Goal: Navigation & Orientation: Find specific page/section

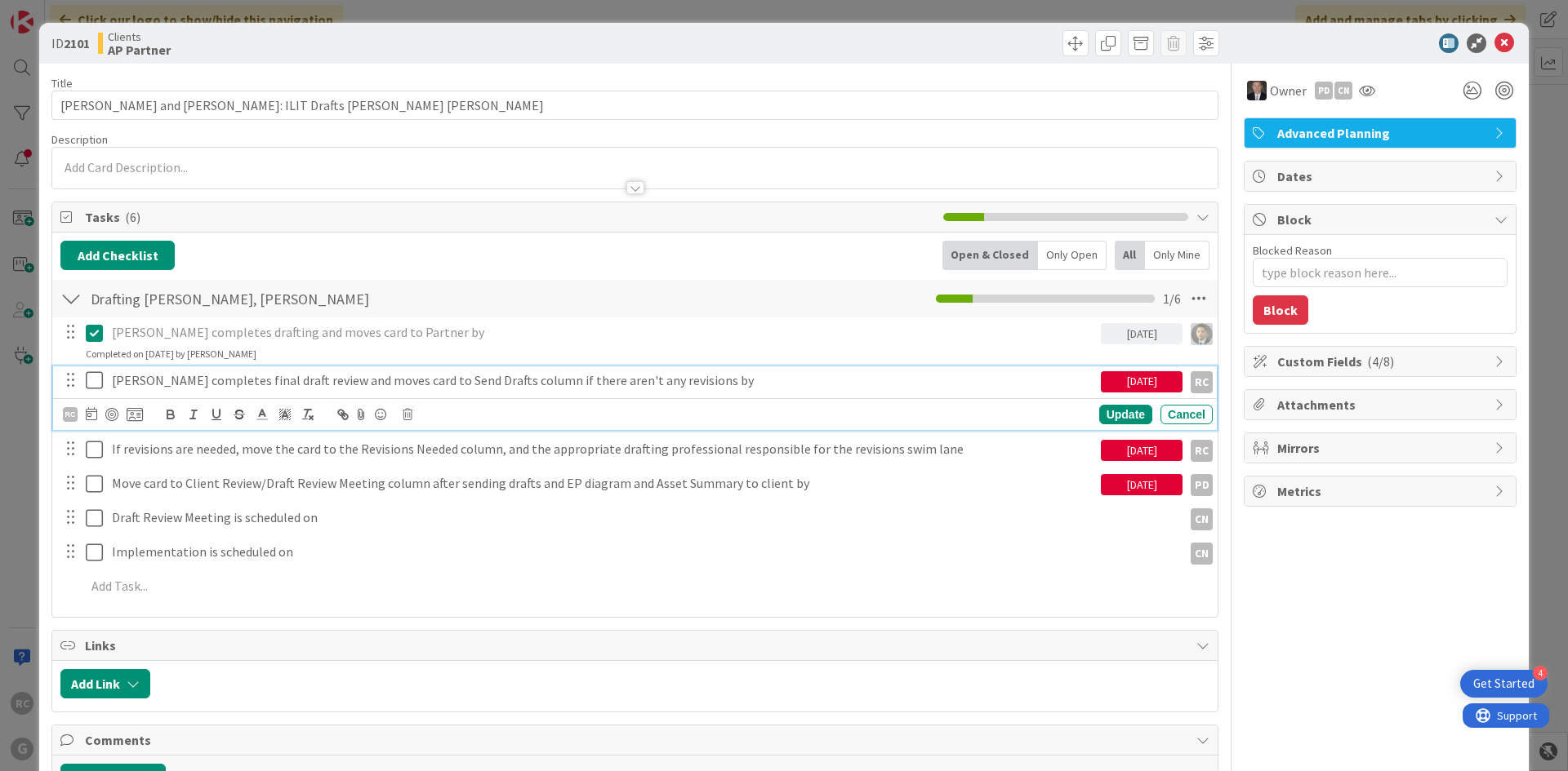
click at [100, 387] on icon at bounding box center [97, 380] width 25 height 19
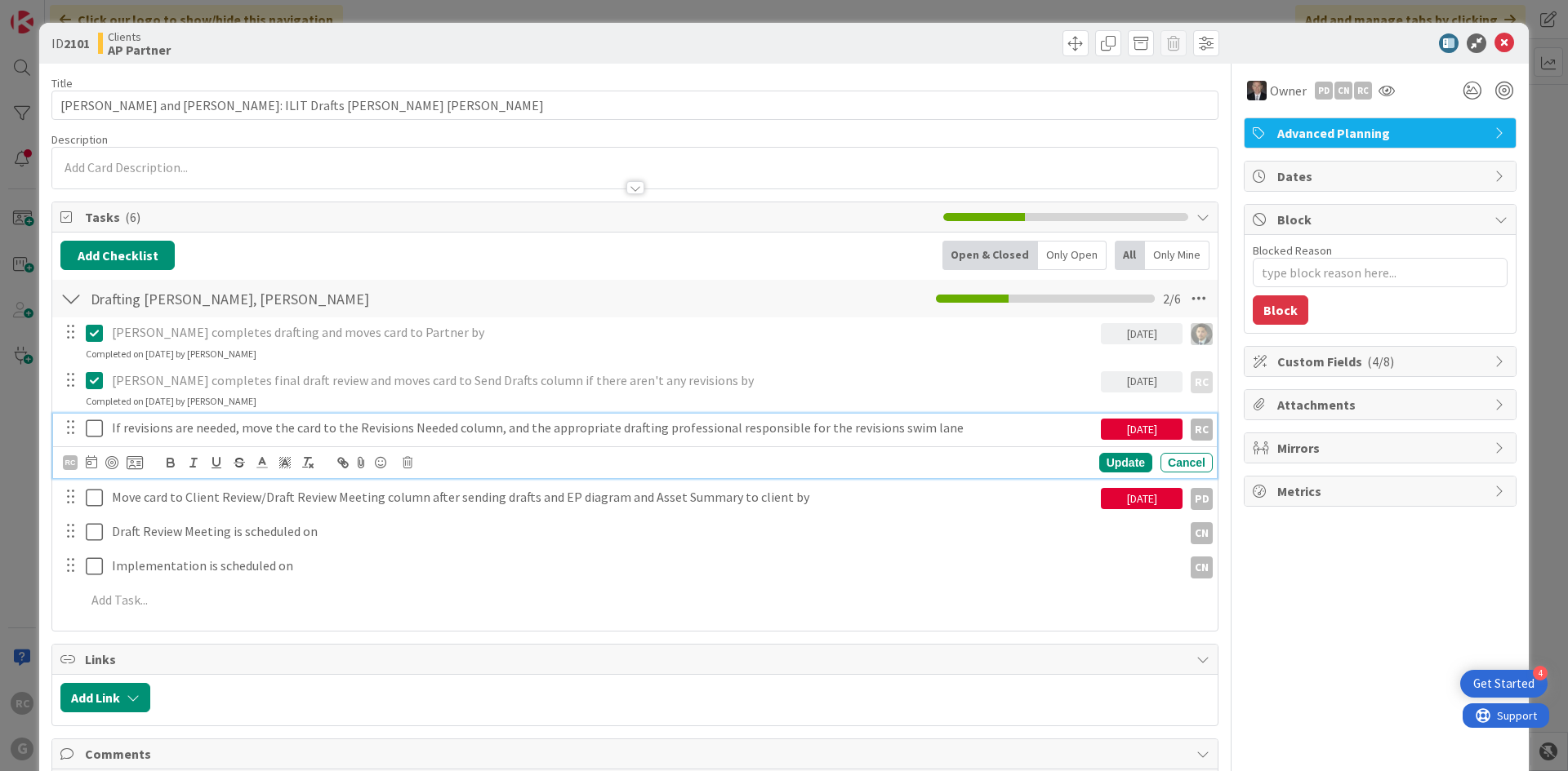
click at [230, 436] on p "If revisions are needed, move the card to the Revisions Needed column, and the …" at bounding box center [603, 428] width 982 height 19
click at [412, 463] on icon at bounding box center [408, 462] width 10 height 11
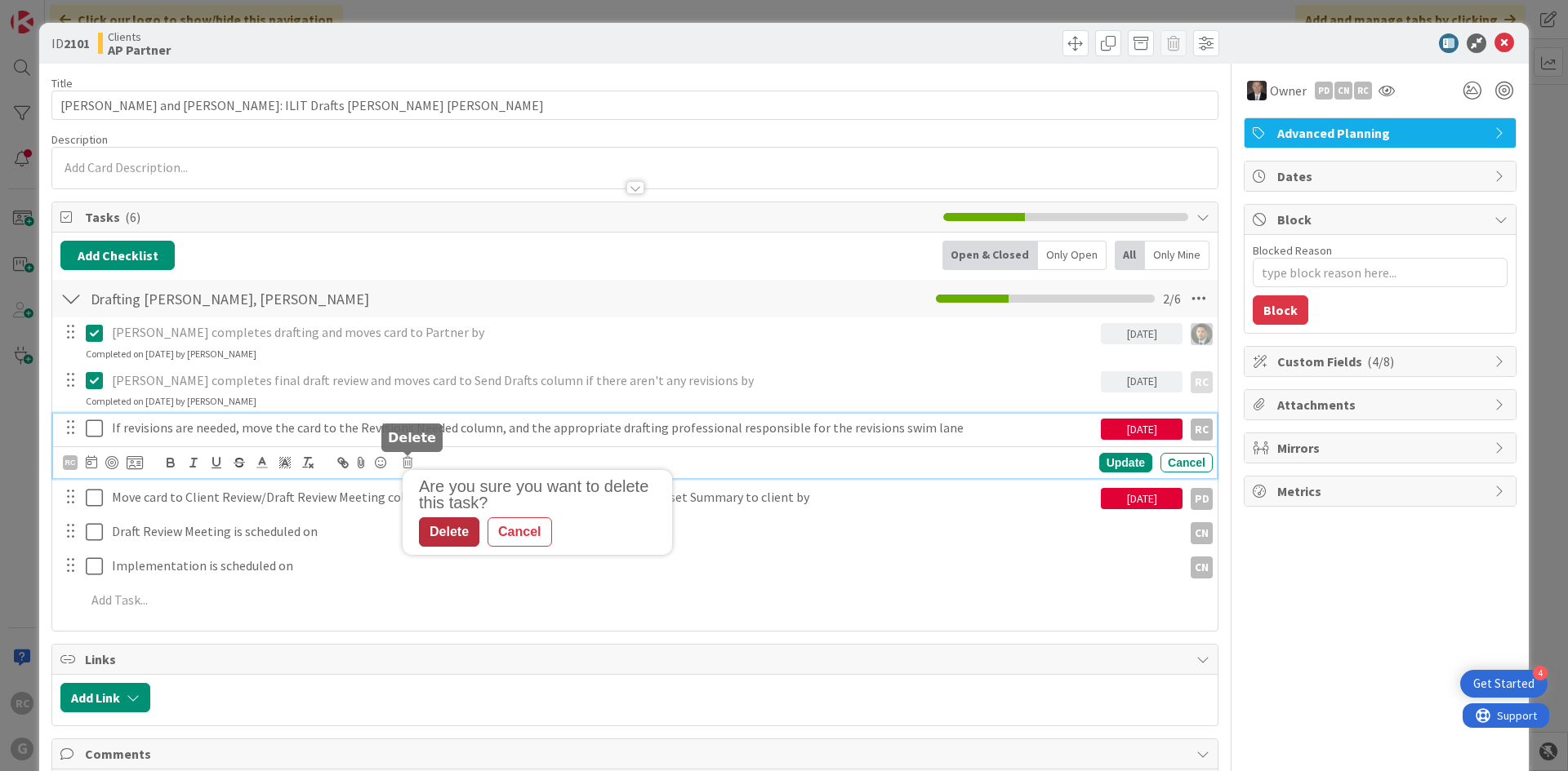
click at [468, 535] on div "Delete" at bounding box center [448, 532] width 60 height 30
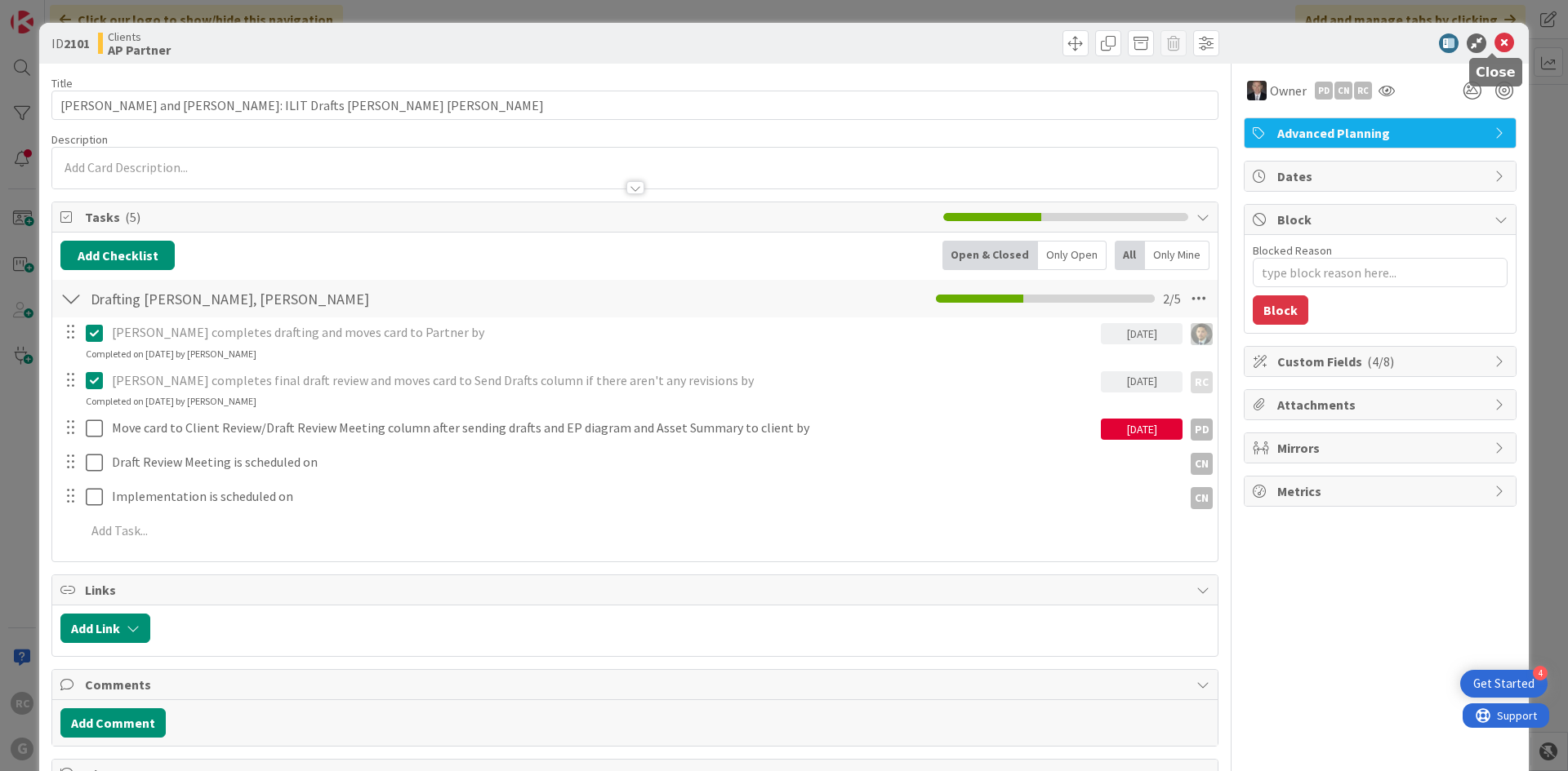
click at [1494, 48] on icon at bounding box center [1504, 42] width 19 height 19
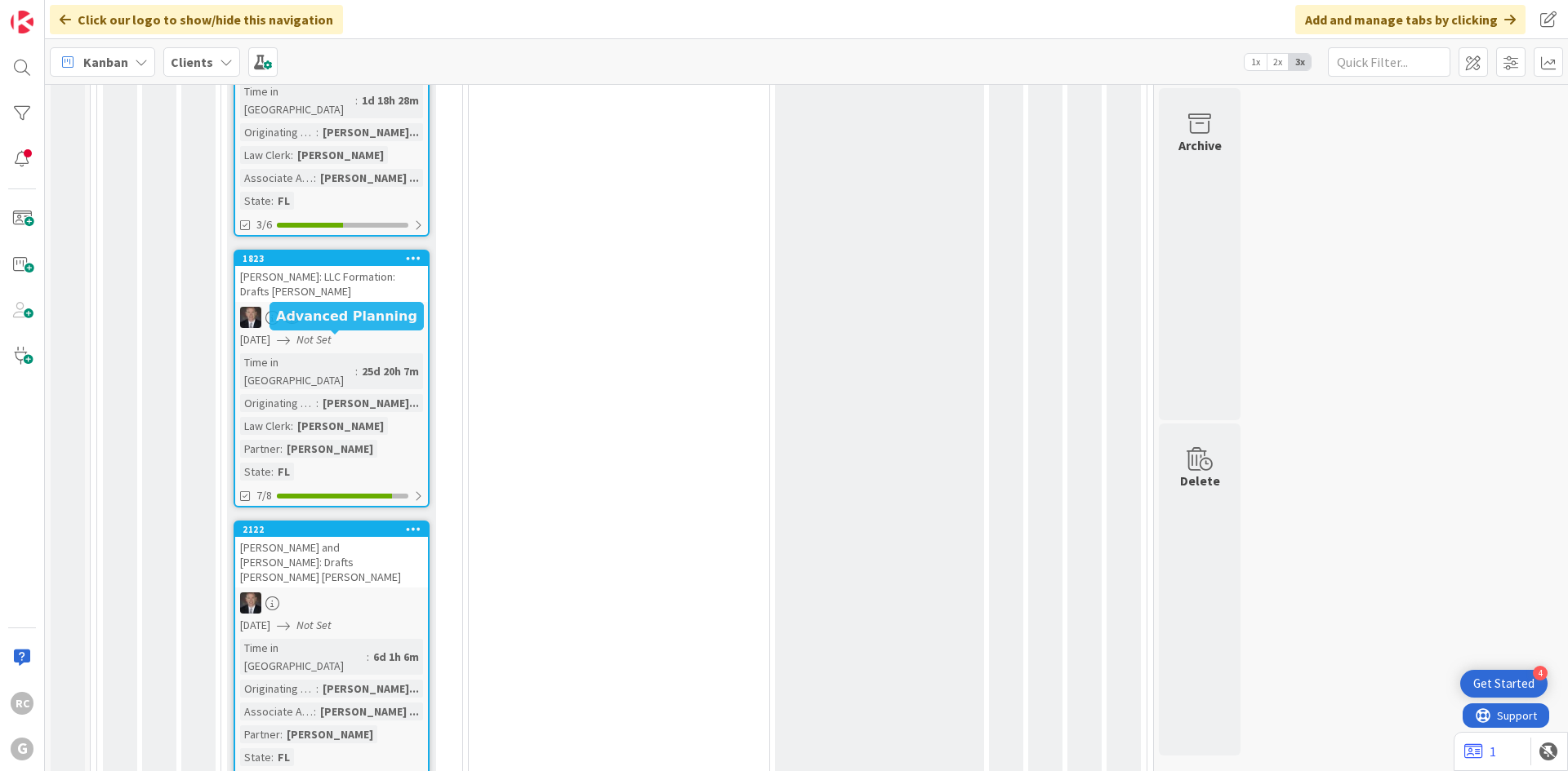
scroll to position [1959, 0]
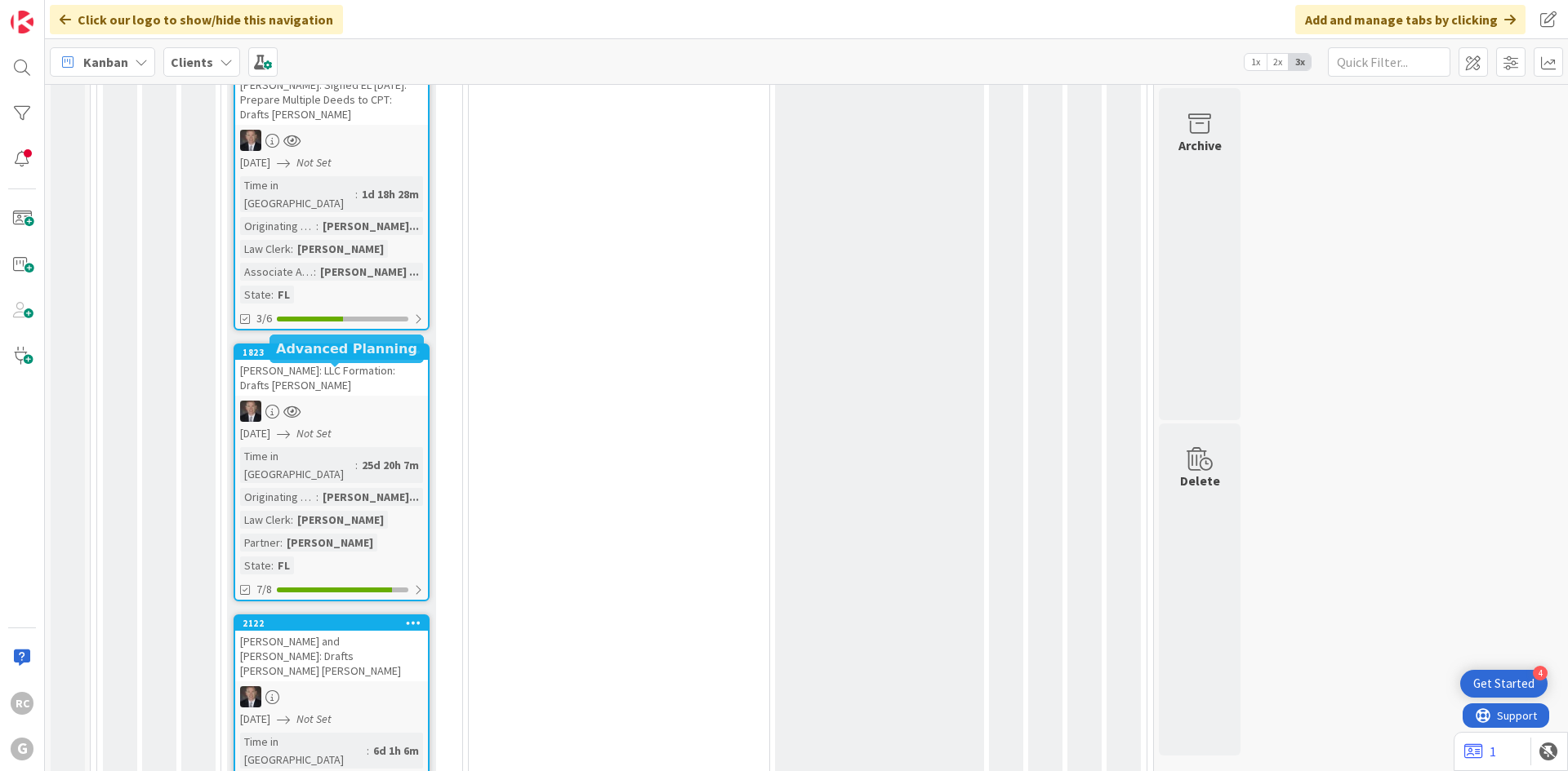
click at [321, 616] on div "2122" at bounding box center [331, 623] width 192 height 14
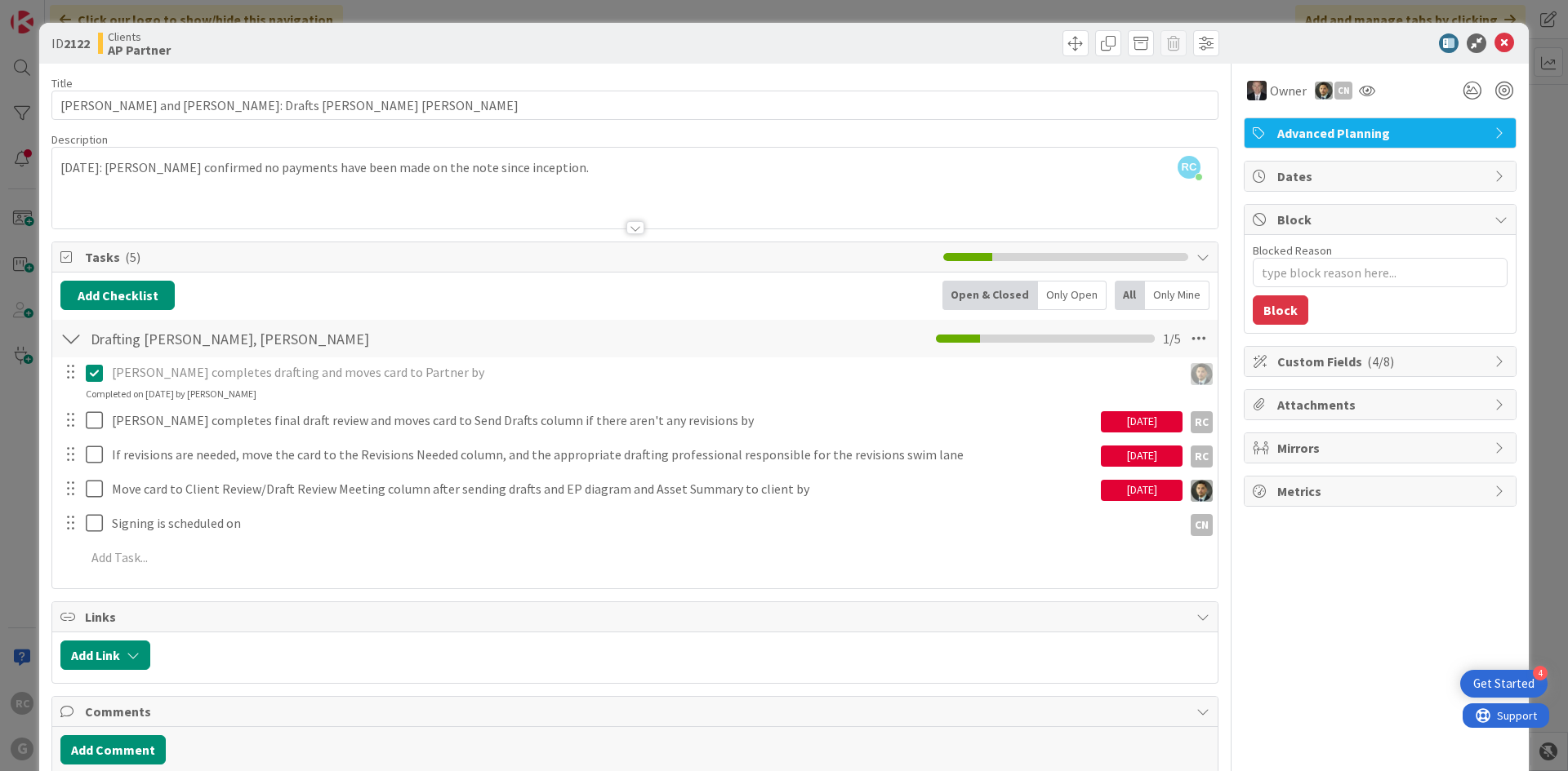
click at [633, 228] on div at bounding box center [635, 227] width 18 height 13
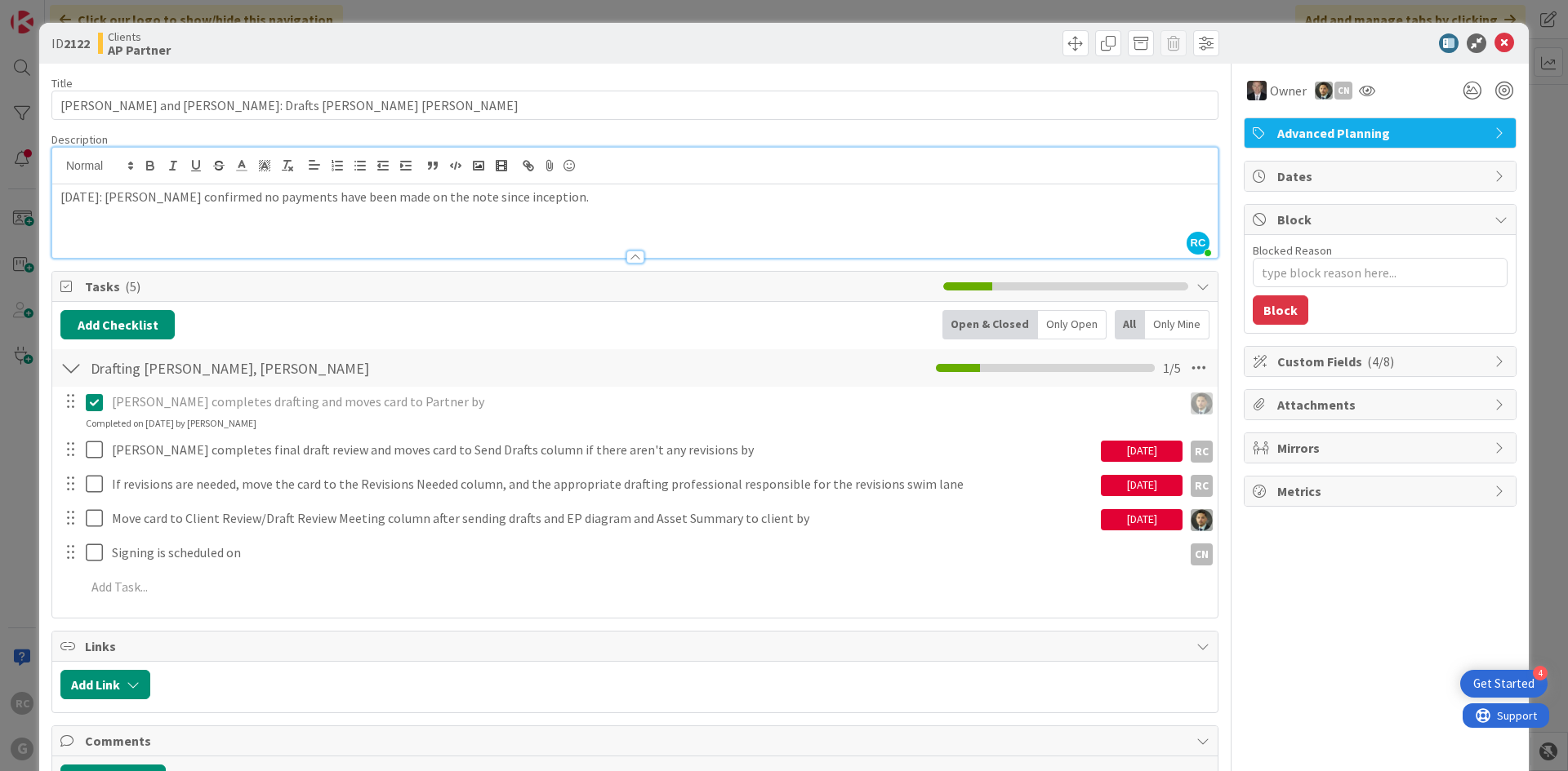
click at [629, 259] on div at bounding box center [635, 257] width 18 height 13
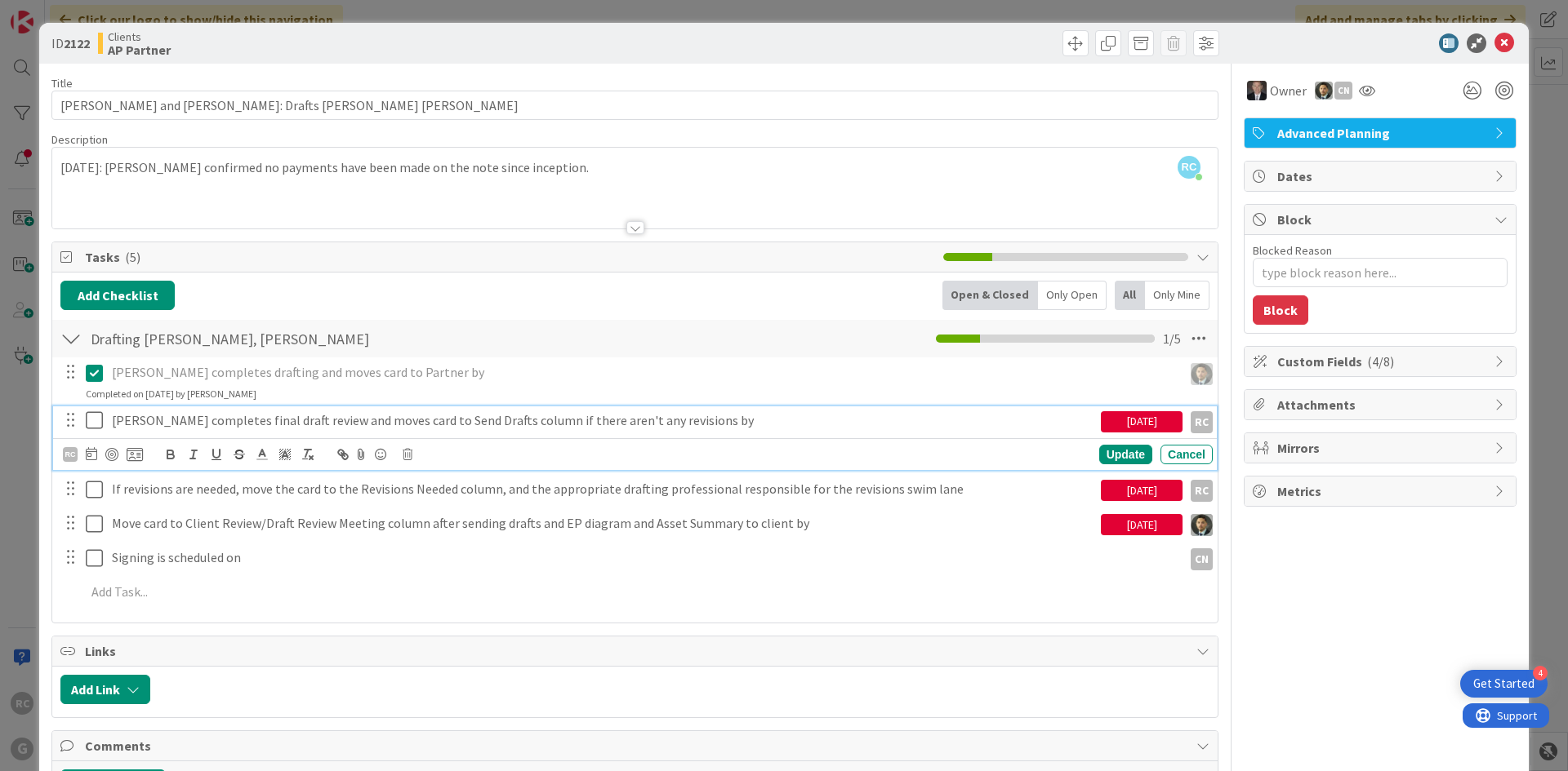
click at [102, 409] on button at bounding box center [95, 421] width 19 height 26
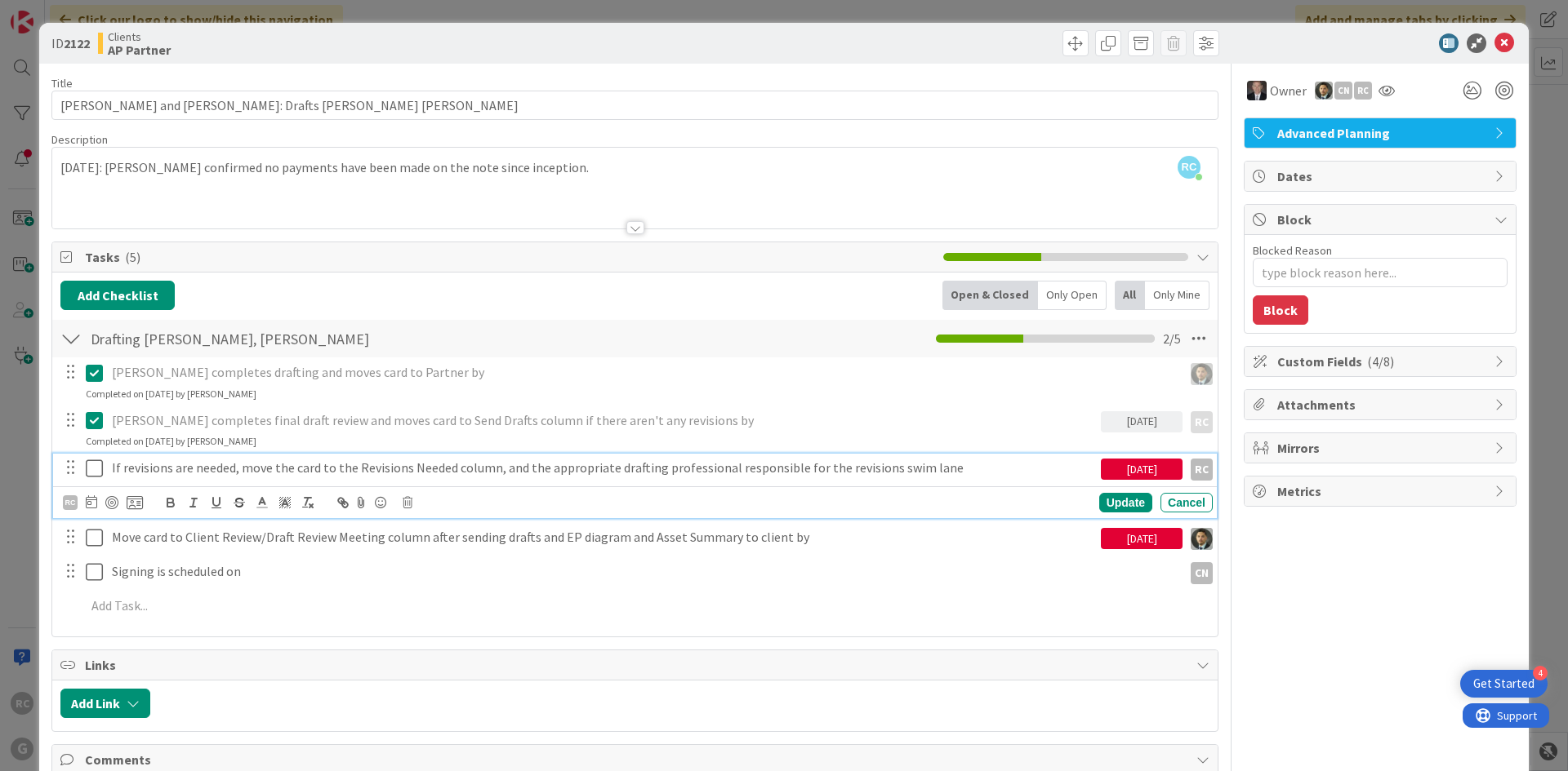
click at [244, 464] on p "If revisions are needed, move the card to the Revisions Needed column, and the …" at bounding box center [603, 468] width 982 height 19
click at [406, 500] on icon at bounding box center [408, 502] width 10 height 11
click at [458, 580] on div "Delete" at bounding box center [448, 572] width 60 height 30
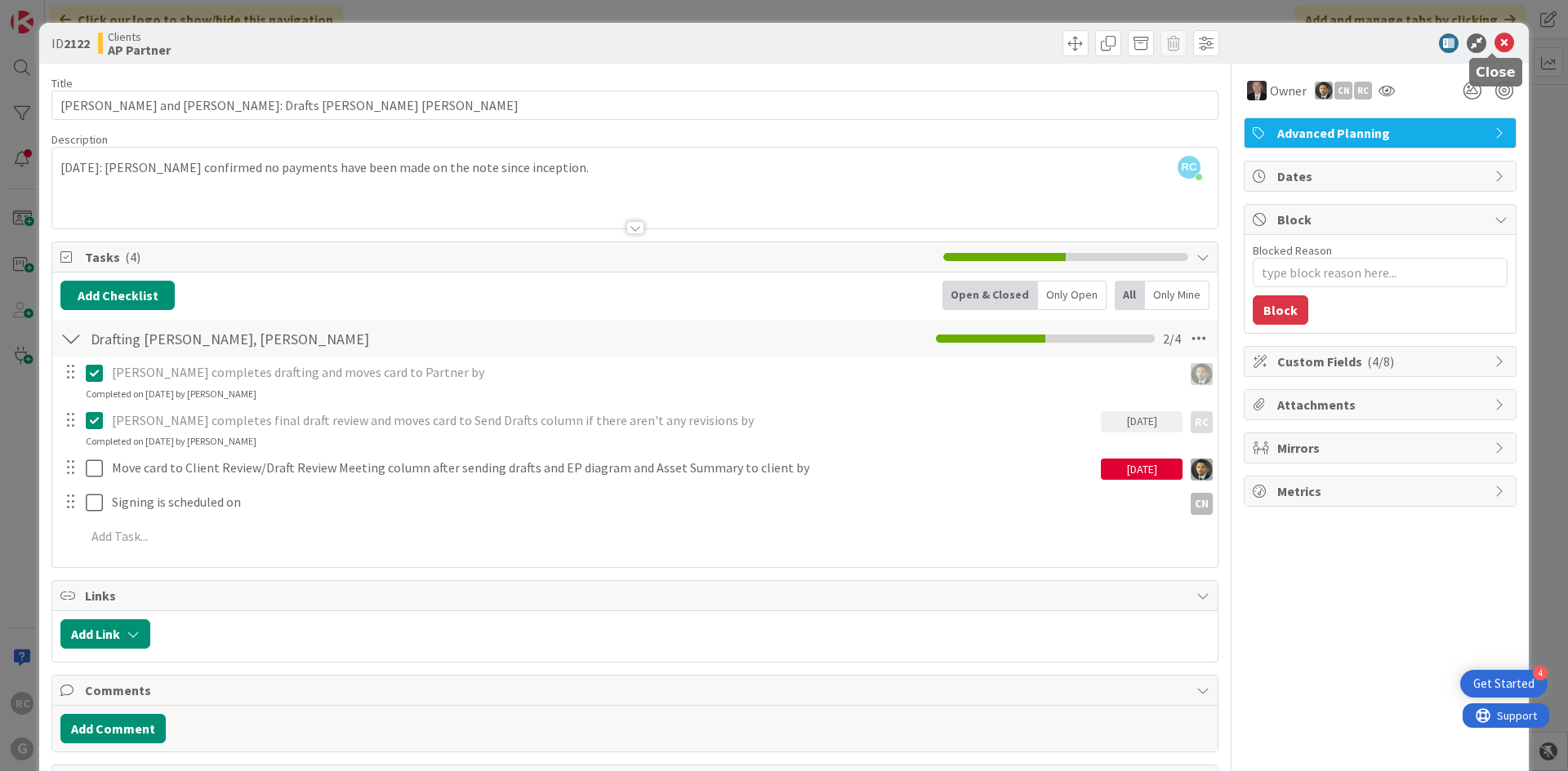
click at [1496, 36] on icon at bounding box center [1504, 42] width 19 height 19
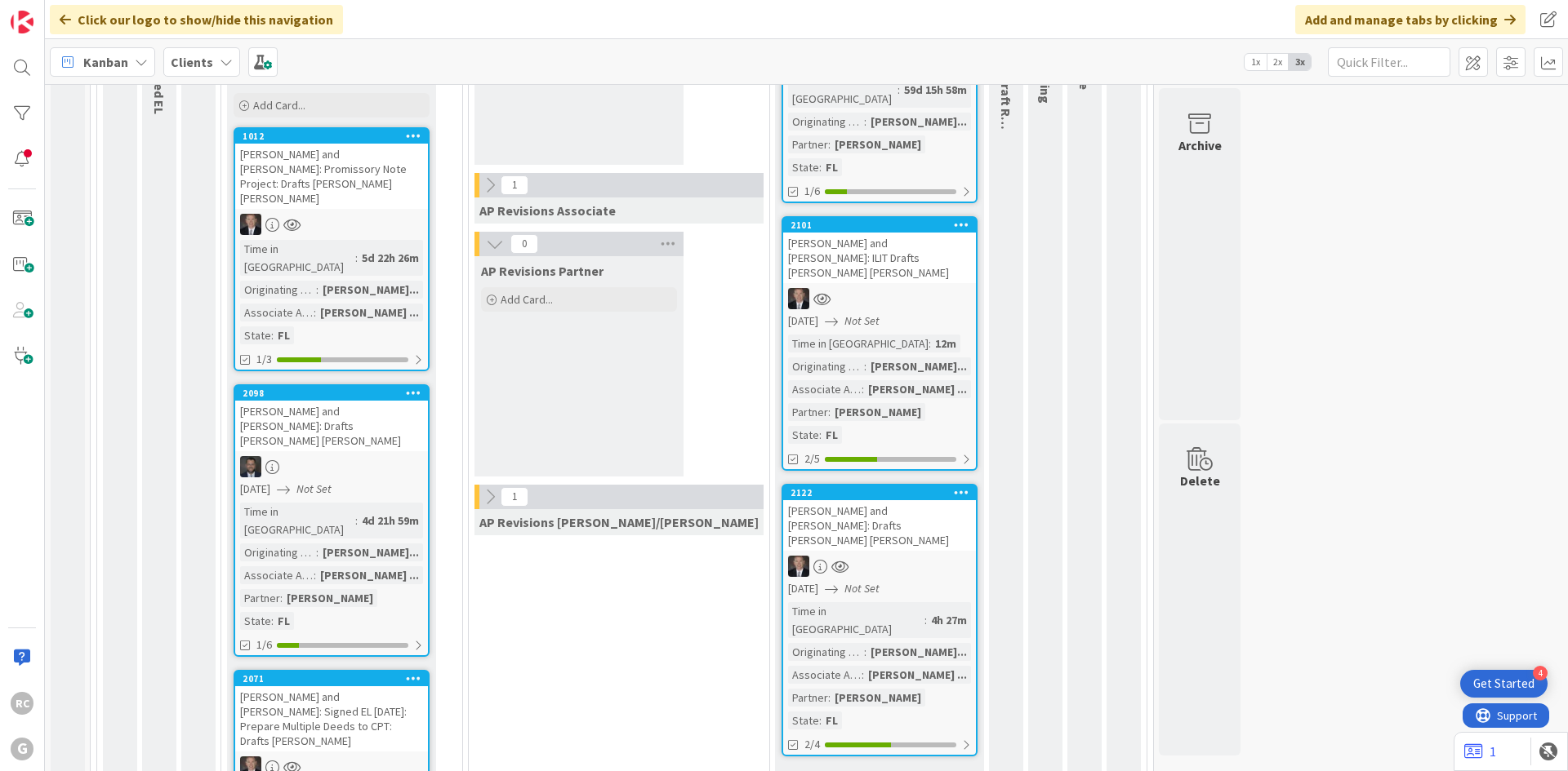
scroll to position [1304, 0]
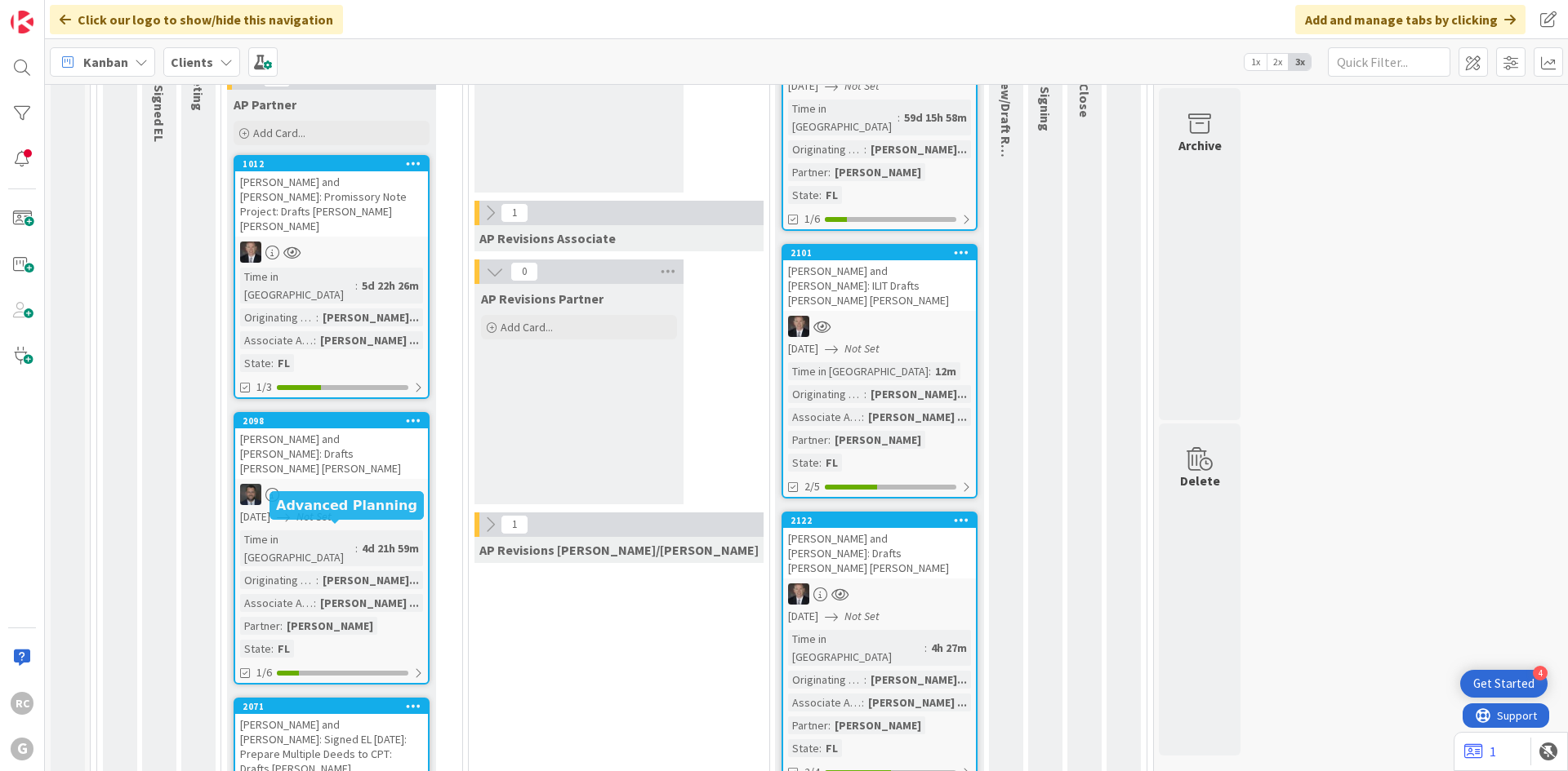
click at [285, 701] on div "2071" at bounding box center [335, 706] width 186 height 11
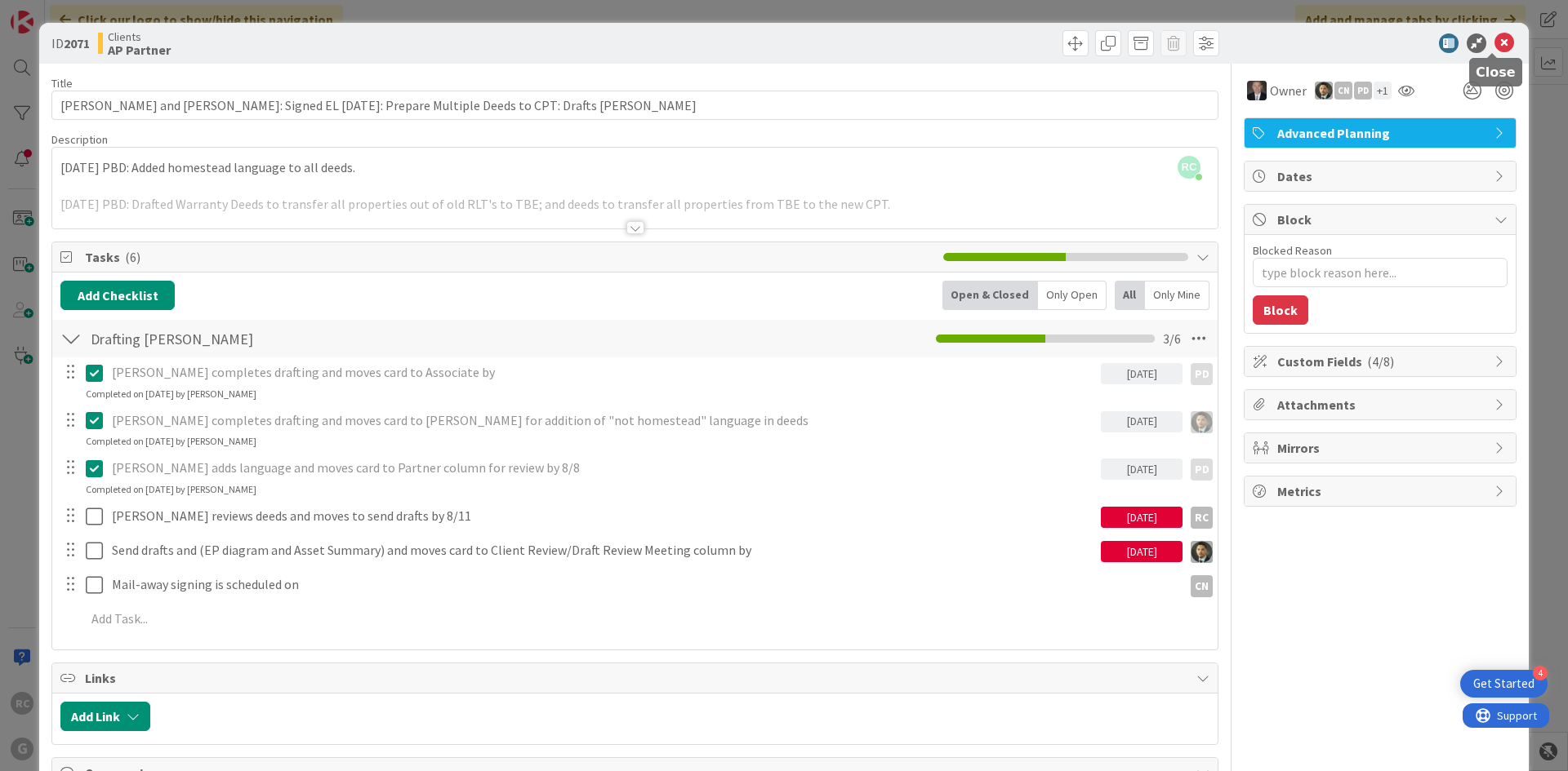
drag, startPoint x: 1488, startPoint y: 41, endPoint x: 1475, endPoint y: 48, distance: 14.8
click at [1494, 41] on icon at bounding box center [1504, 42] width 19 height 19
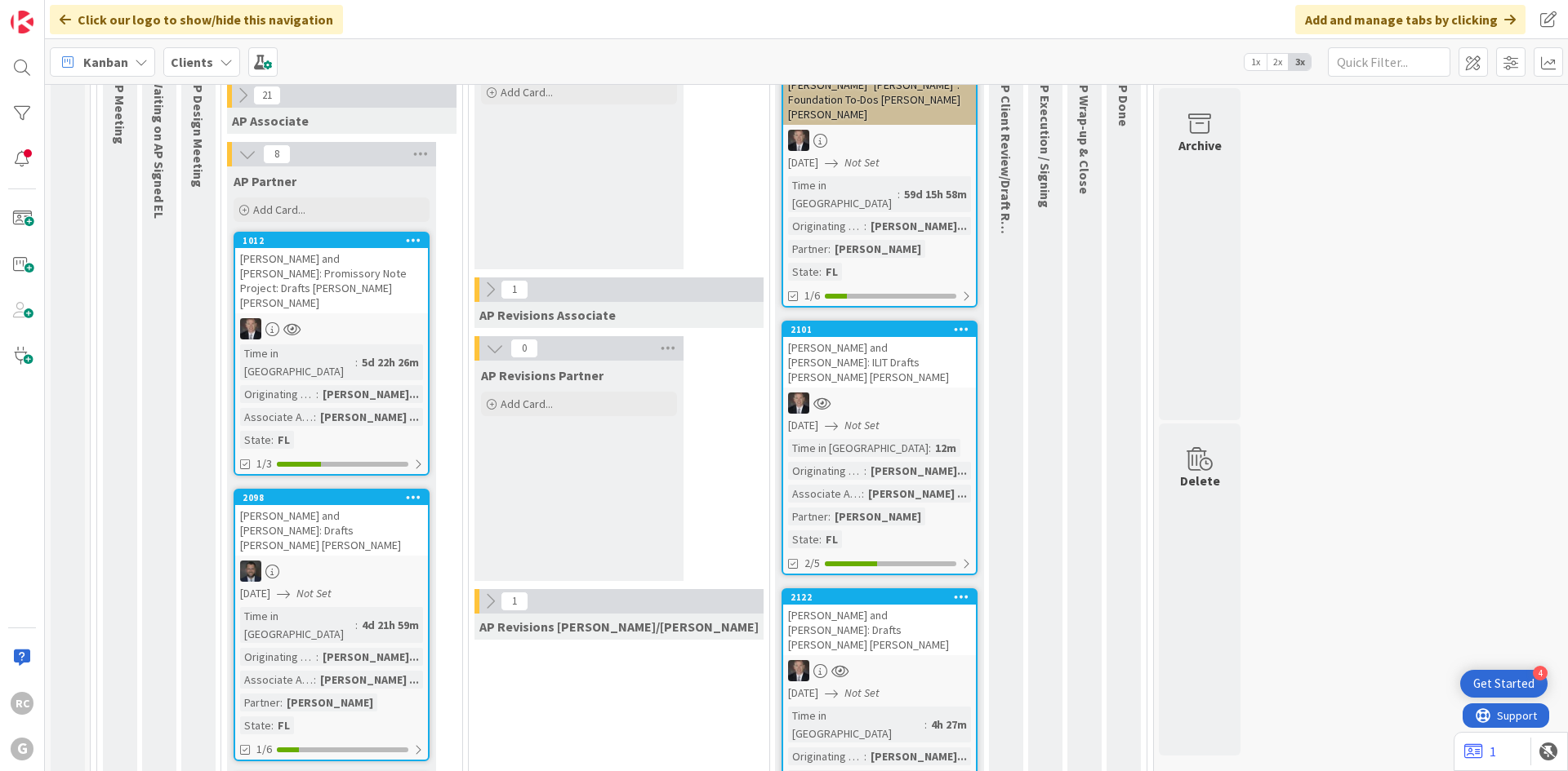
click at [328, 505] on div "Maher, Steve and Sheryl: Drafts Chris Bobby" at bounding box center [331, 530] width 192 height 51
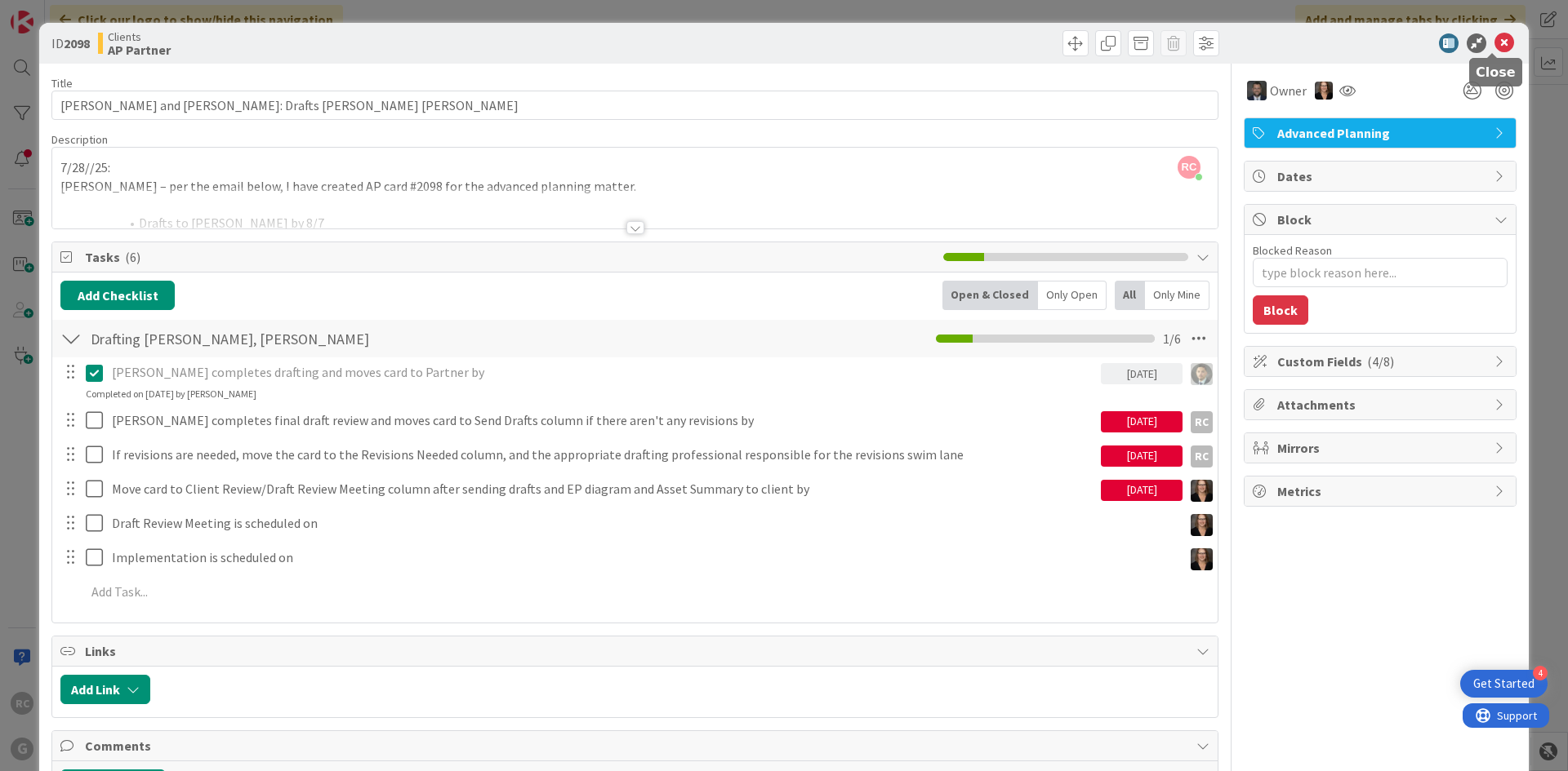
click at [1494, 47] on icon at bounding box center [1504, 42] width 19 height 19
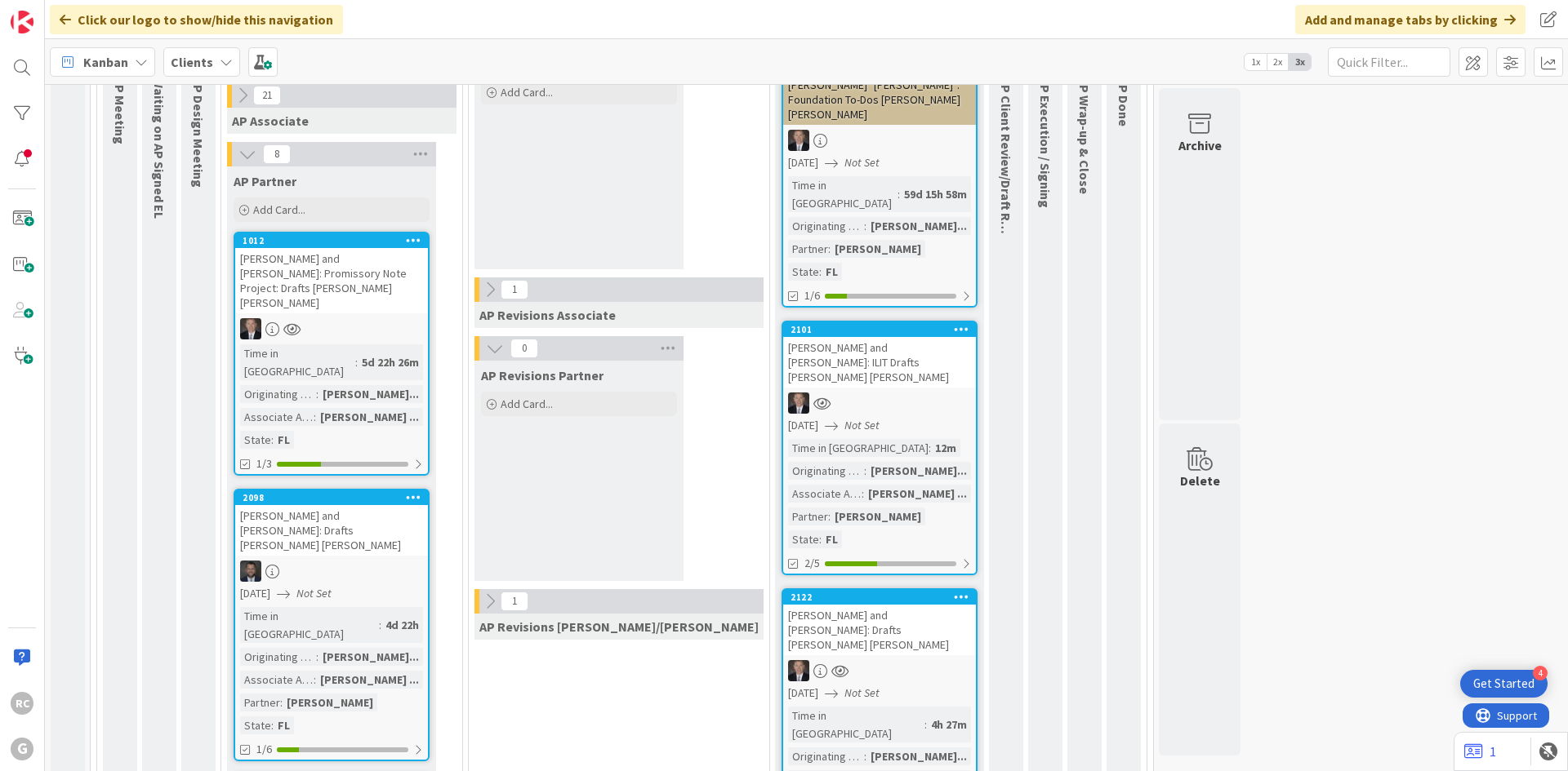
click at [300, 248] on div "Addesso, Dominic and Deborah: Promissory Note Project: Drafts Chris Brad" at bounding box center [331, 280] width 192 height 65
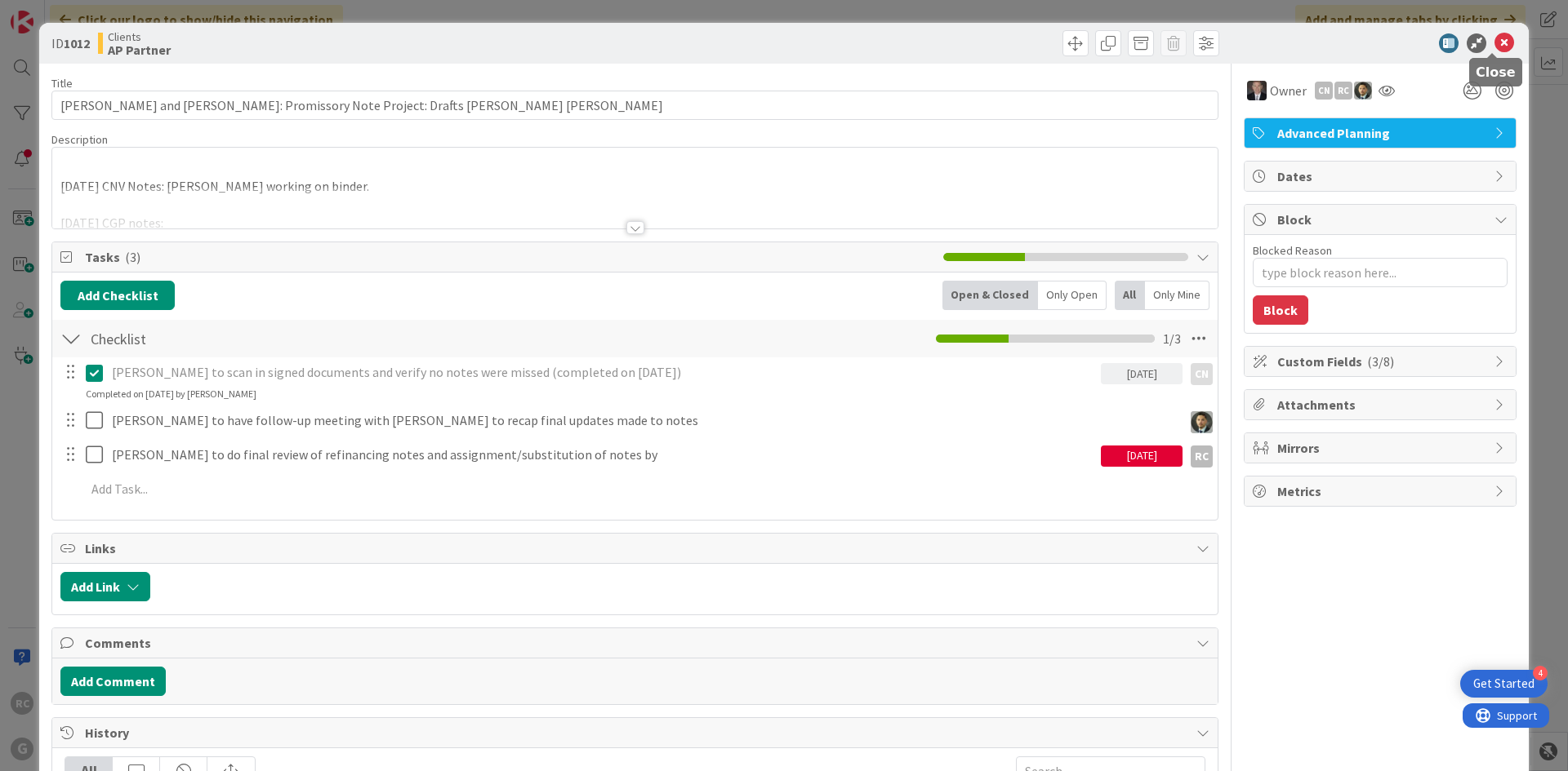
click at [1494, 45] on icon at bounding box center [1504, 42] width 19 height 19
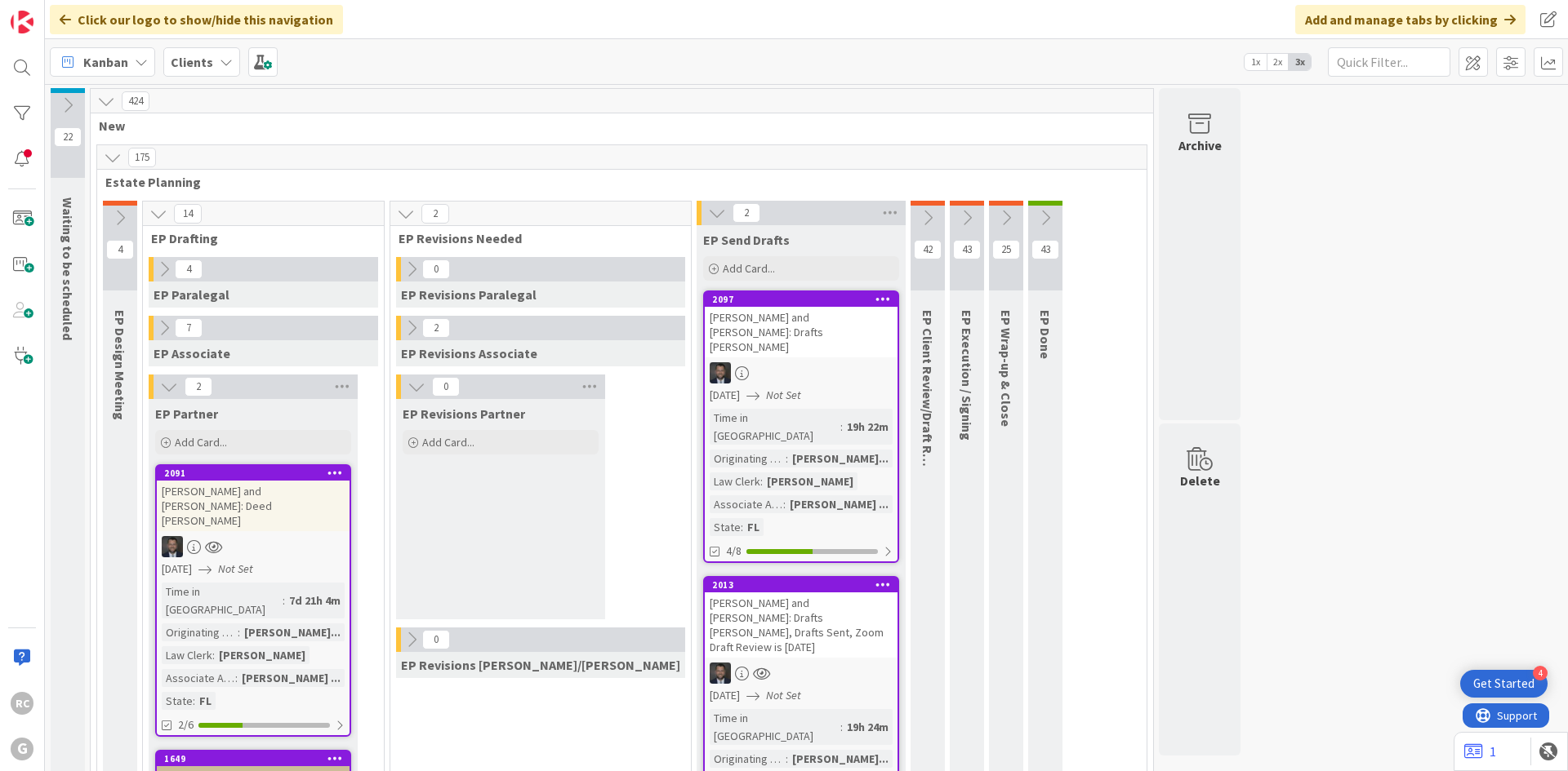
click at [236, 487] on div "Sullivan, Mike and Elizabeth: Deed Paul Chris" at bounding box center [253, 506] width 192 height 51
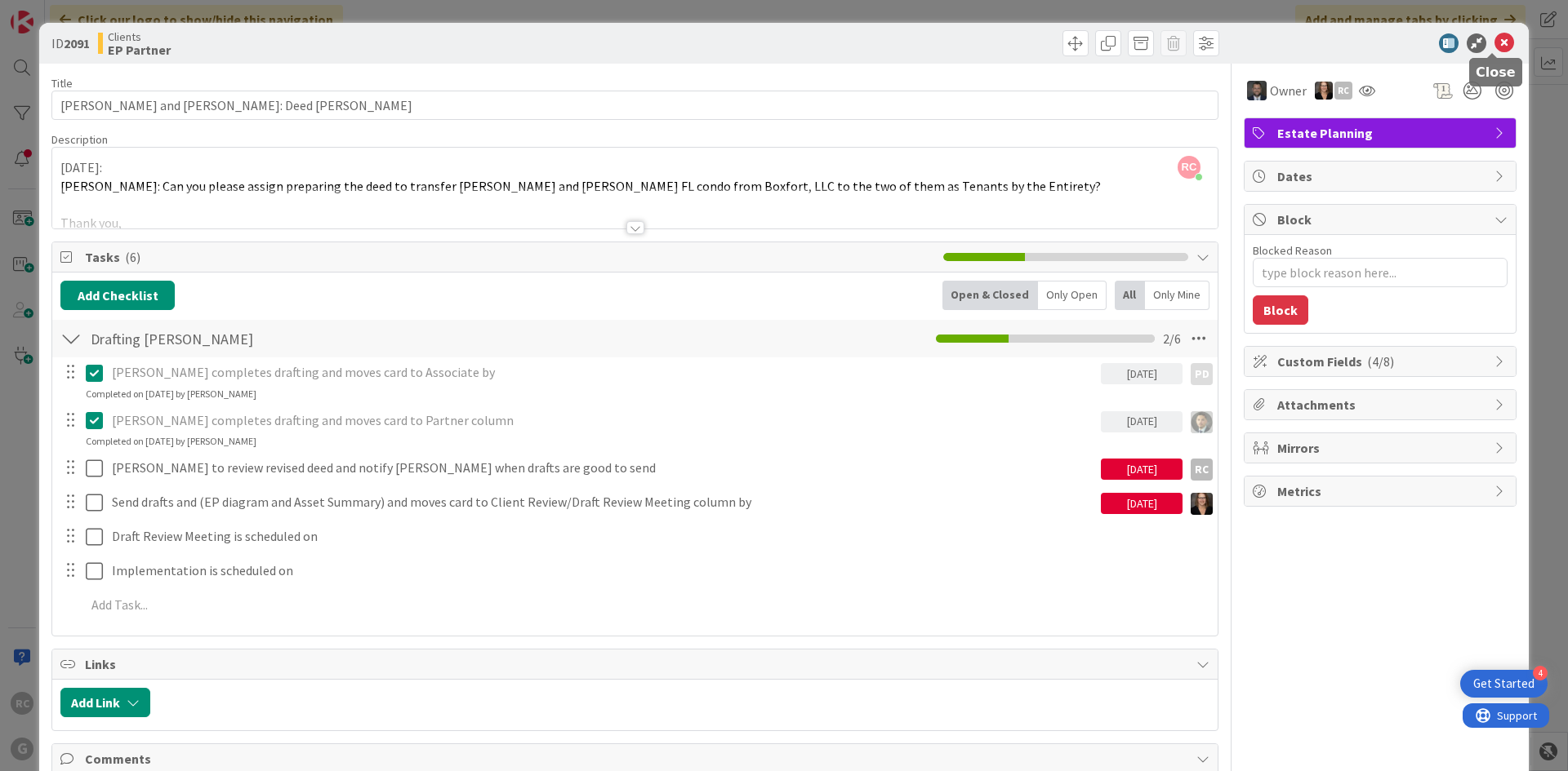
click at [1501, 41] on icon at bounding box center [1504, 42] width 19 height 19
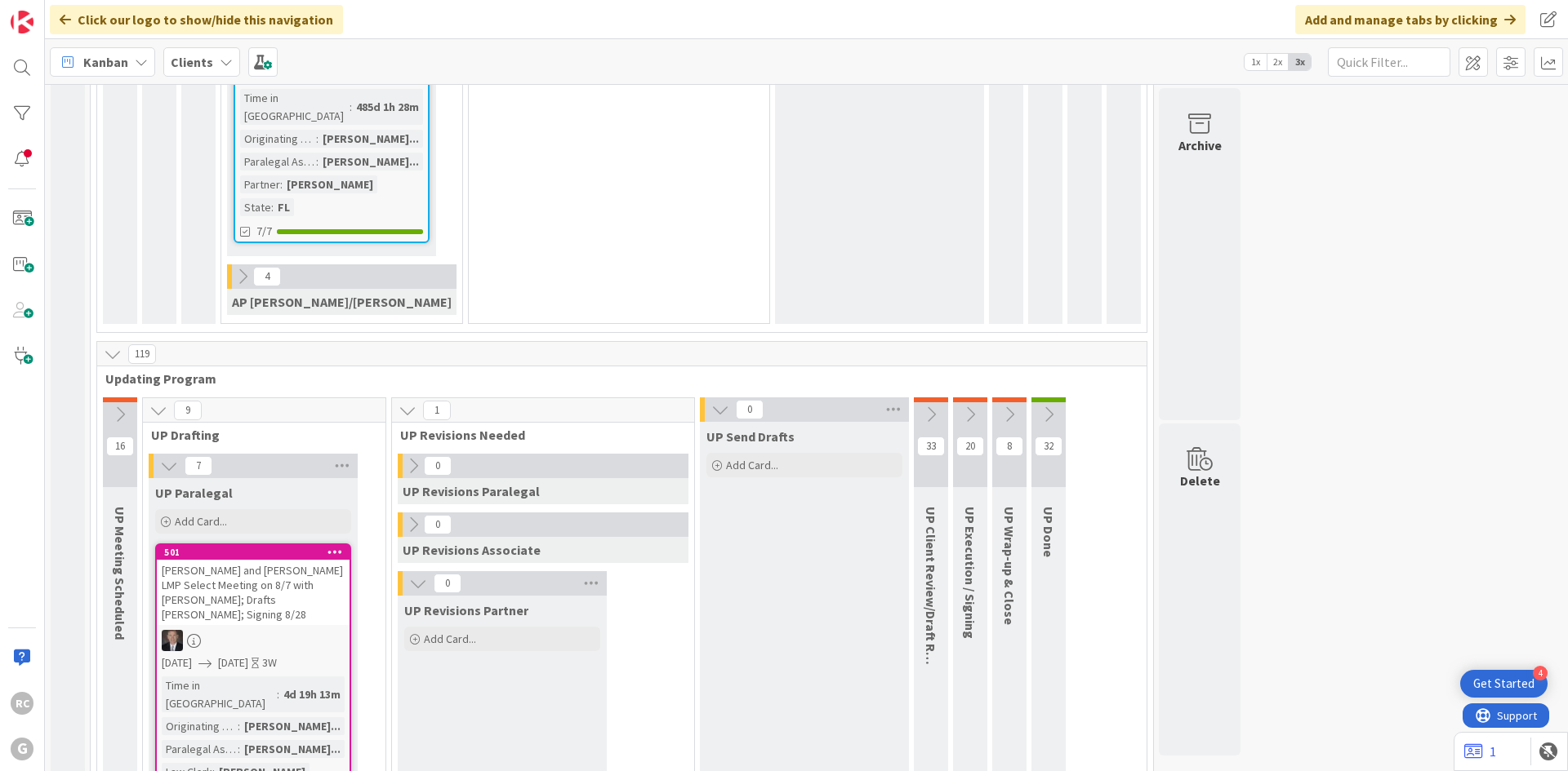
scroll to position [3347, 0]
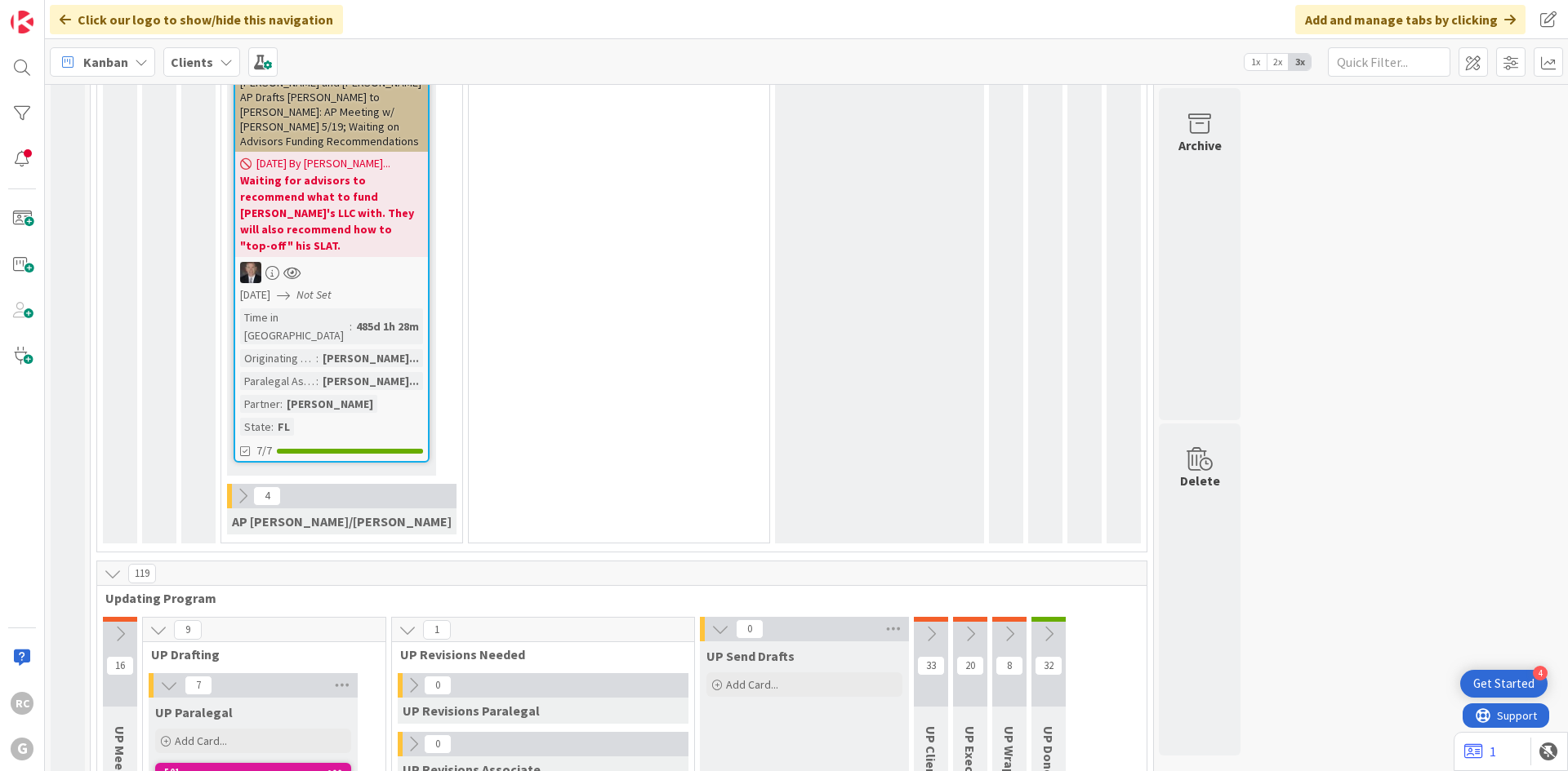
click at [166, 677] on icon at bounding box center [169, 685] width 18 height 18
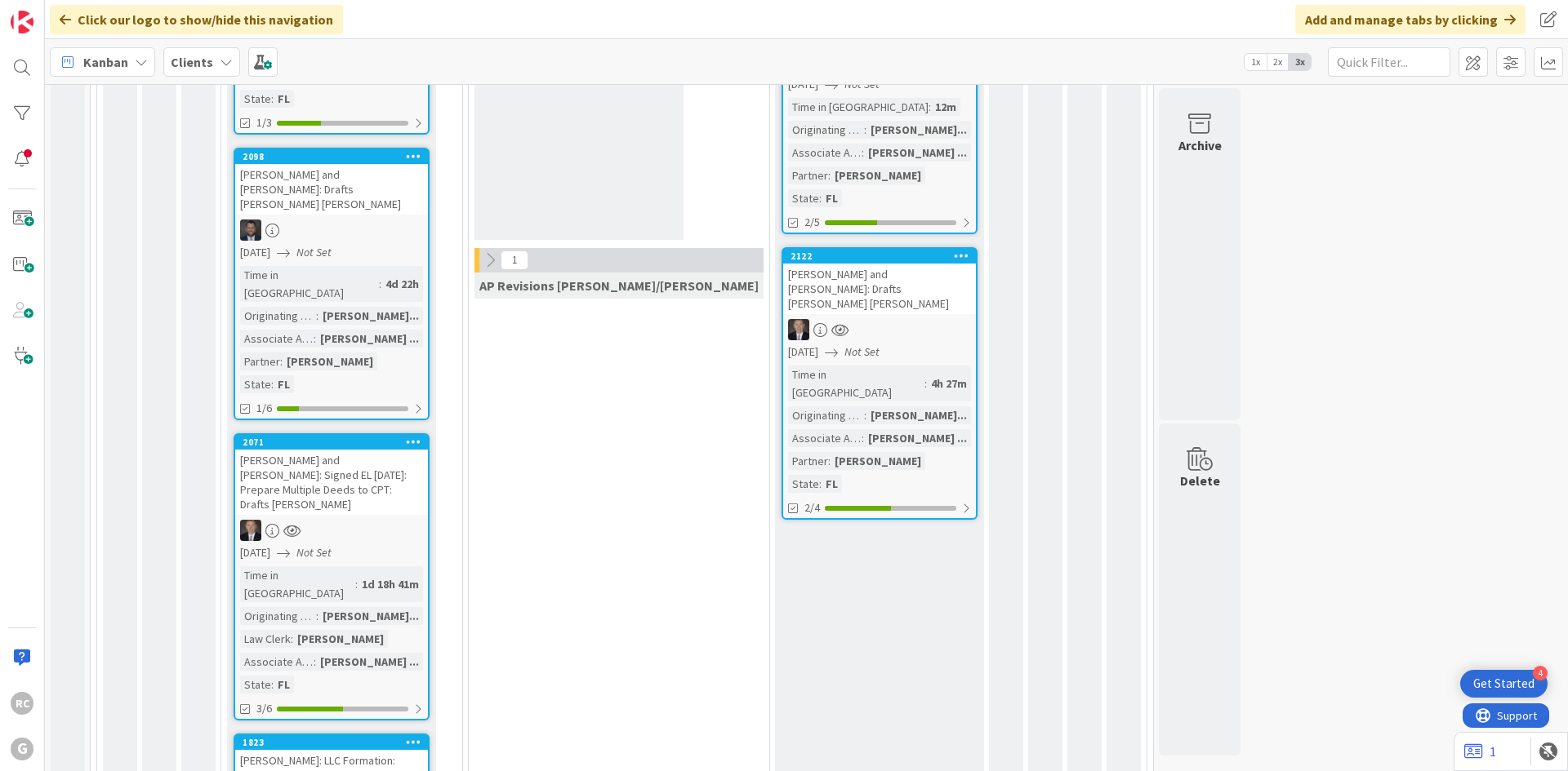
scroll to position [1550, 0]
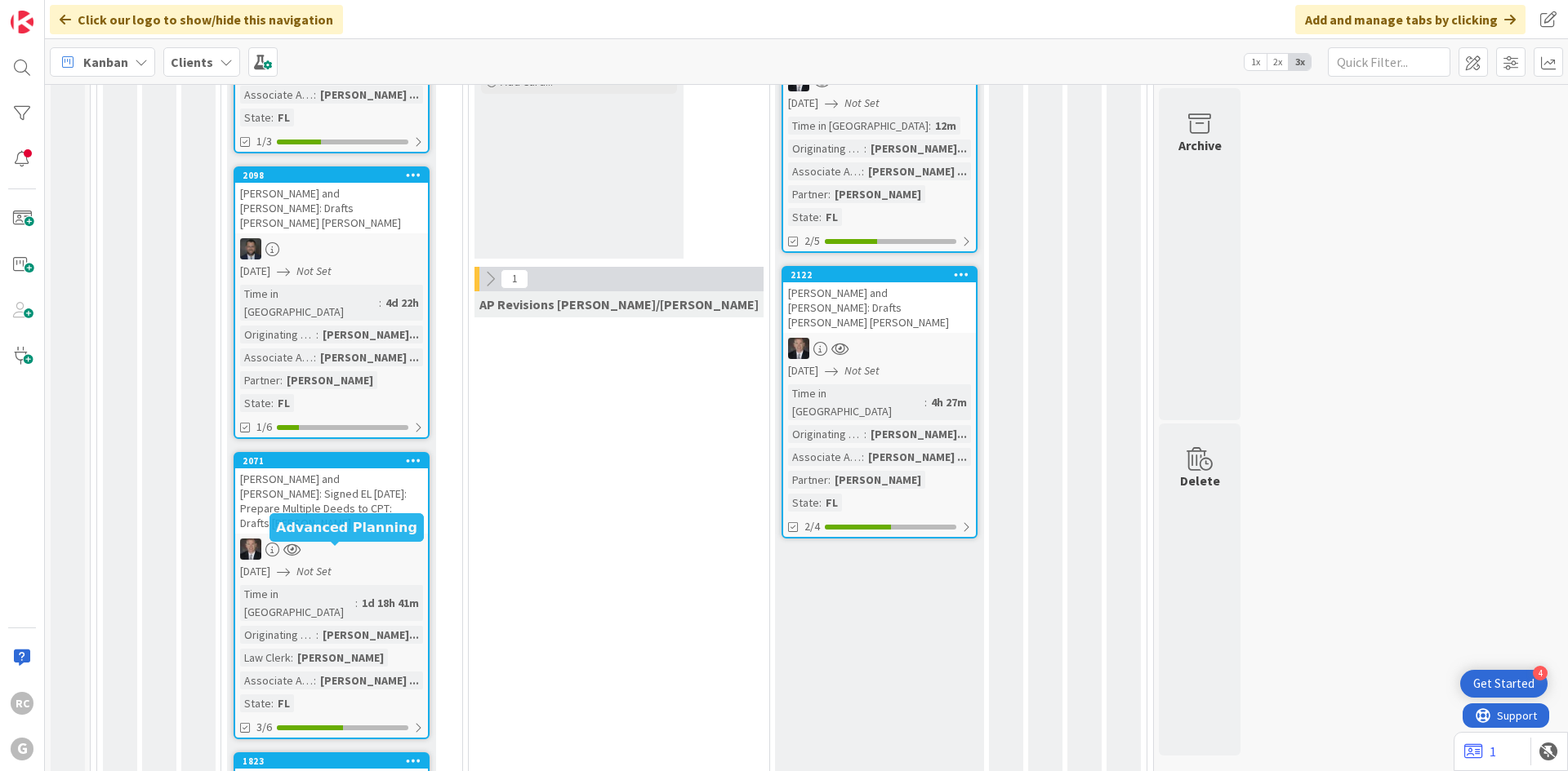
click at [301, 756] on div "1823" at bounding box center [335, 761] width 186 height 11
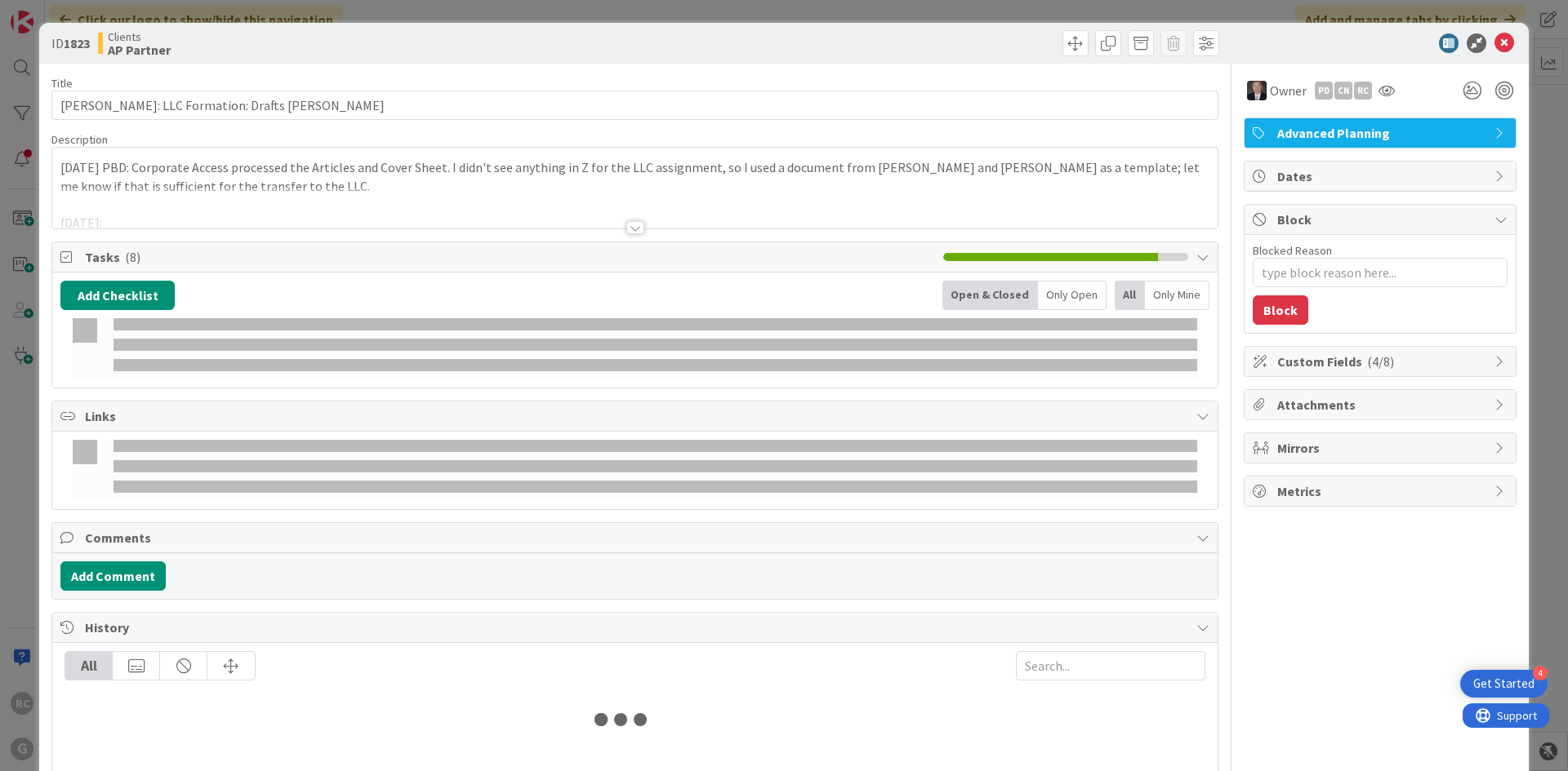
type textarea "x"
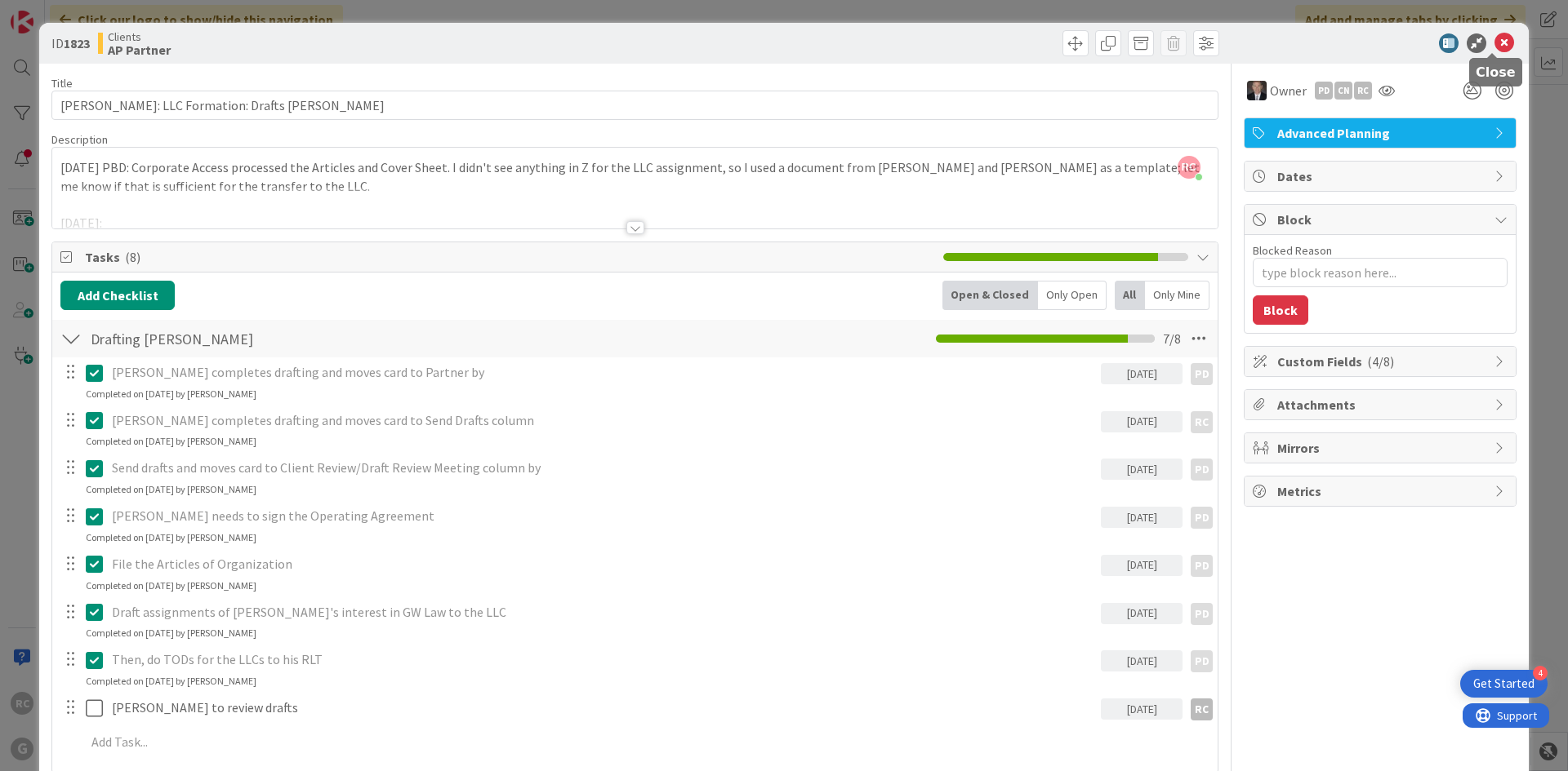
click at [1495, 38] on icon at bounding box center [1504, 42] width 19 height 19
